Goal: Navigation & Orientation: Find specific page/section

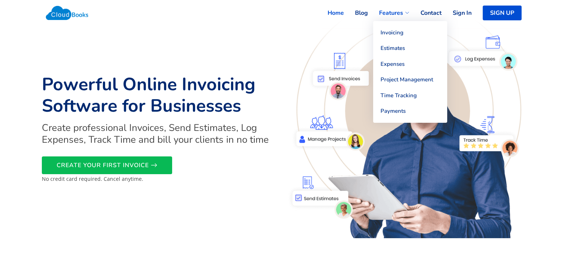
click at [392, 11] on span "Features" at bounding box center [391, 13] width 24 height 9
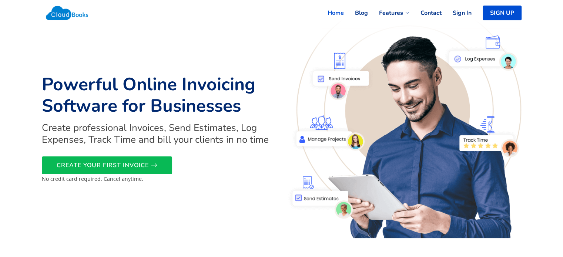
click at [334, 168] on img at bounding box center [403, 129] width 235 height 220
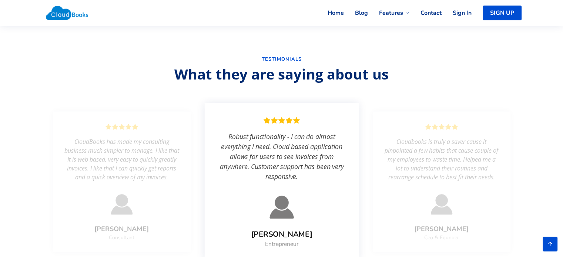
scroll to position [1234, 0]
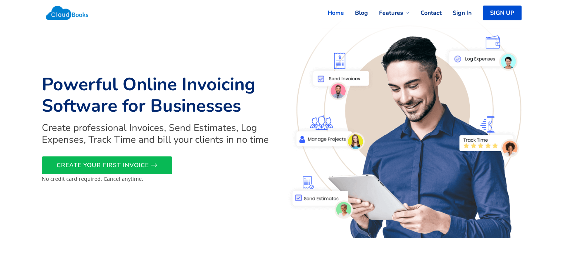
click at [68, 17] on img at bounding box center [67, 13] width 51 height 22
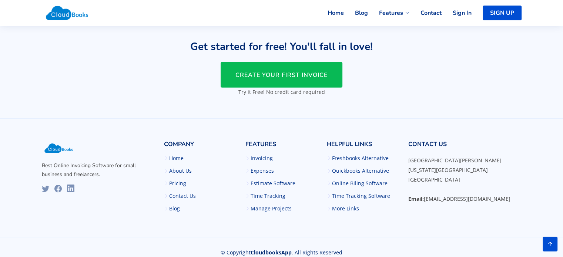
scroll to position [1796, 0]
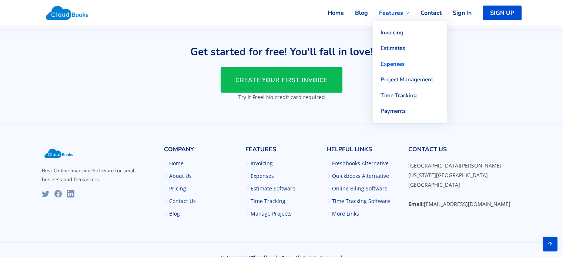
click at [391, 62] on link "Expenses" at bounding box center [410, 64] width 74 height 16
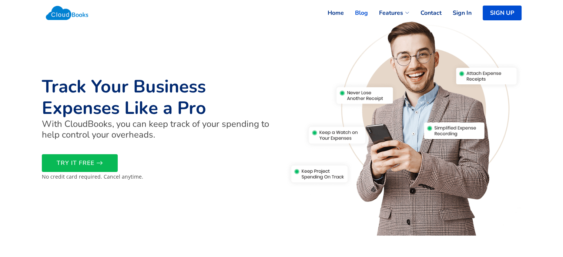
click at [365, 13] on link "Blog" at bounding box center [356, 13] width 24 height 16
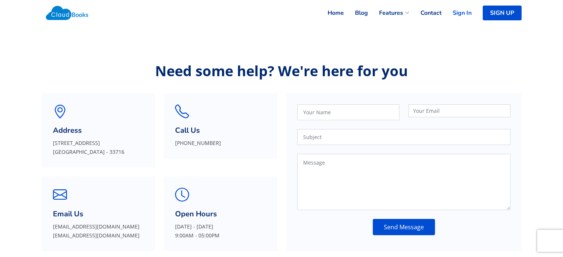
click at [460, 18] on link "Sign In" at bounding box center [456, 13] width 30 height 16
